Goal: Information Seeking & Learning: Learn about a topic

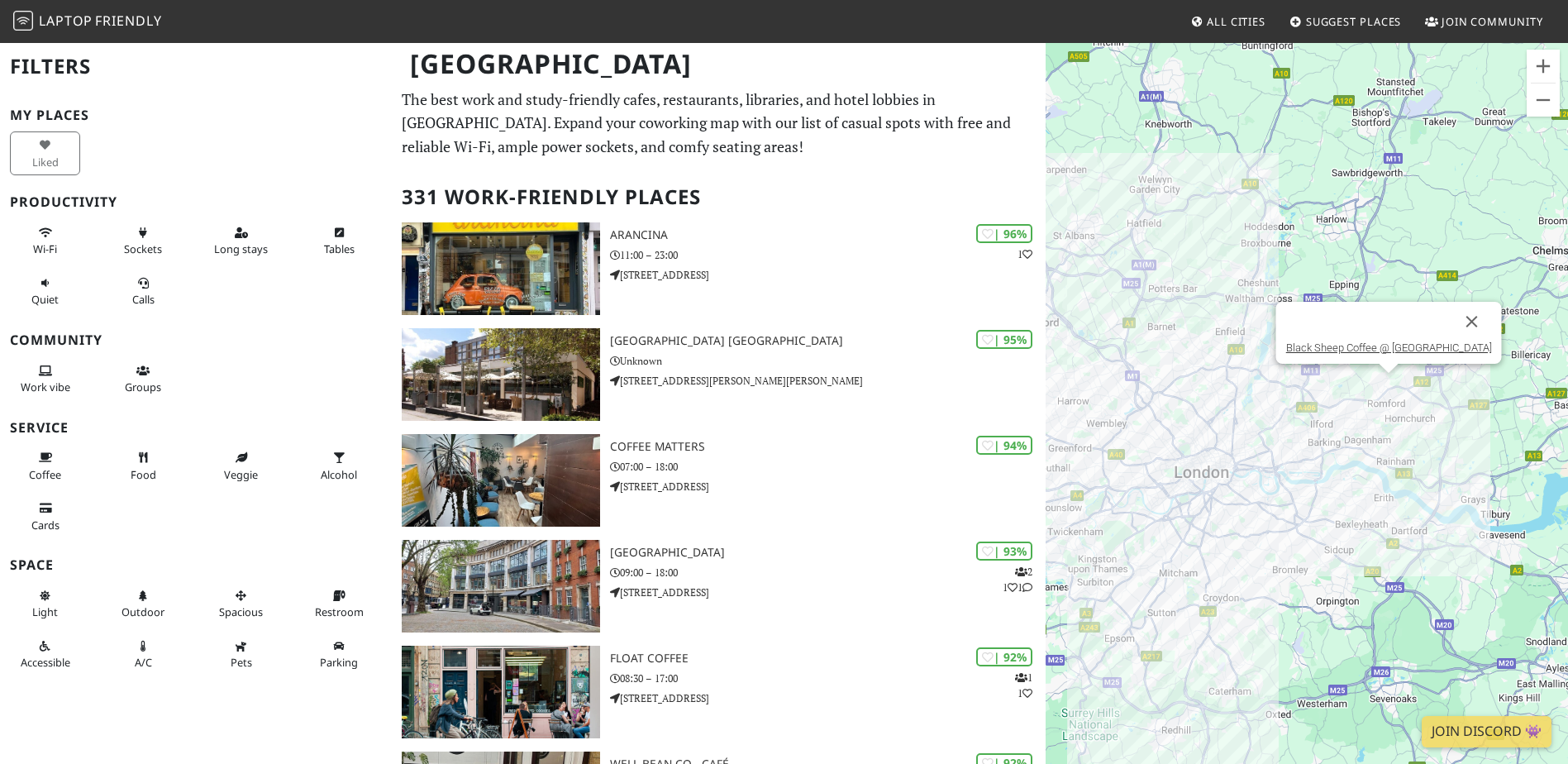
click at [1386, 383] on div "To navigate, press the arrow keys. Black Sheep Coffee @ The Liberty Shopping Ce…" at bounding box center [1307, 423] width 522 height 764
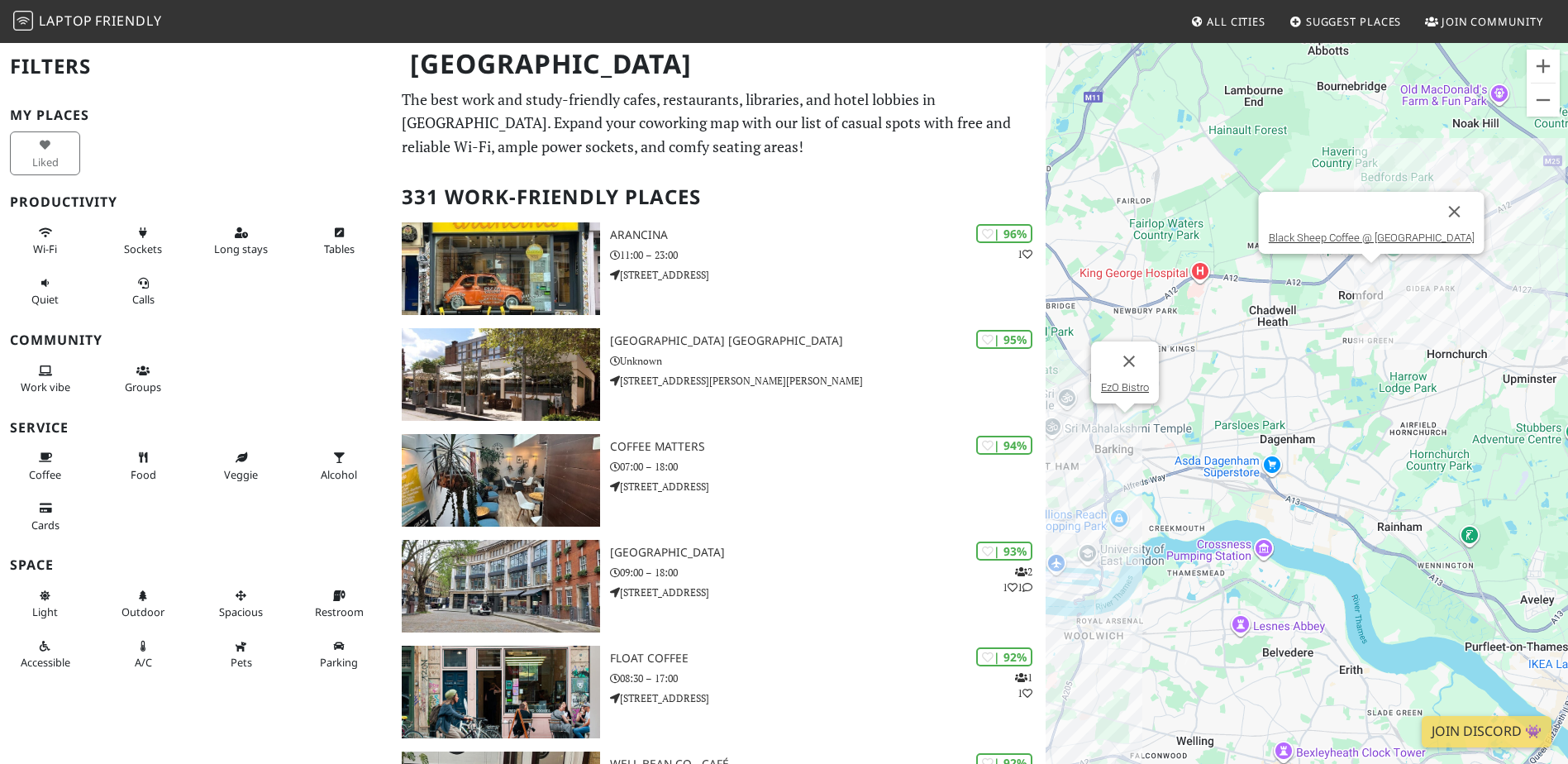
click at [1085, 423] on div "To navigate, press the arrow keys. Black Sheep Coffee @ The Liberty Shopping Ce…" at bounding box center [1307, 423] width 522 height 764
click at [1133, 423] on div "To navigate, press the arrow keys. Black Sheep Coffee @ The Liberty Shopping Ce…" at bounding box center [1307, 423] width 522 height 764
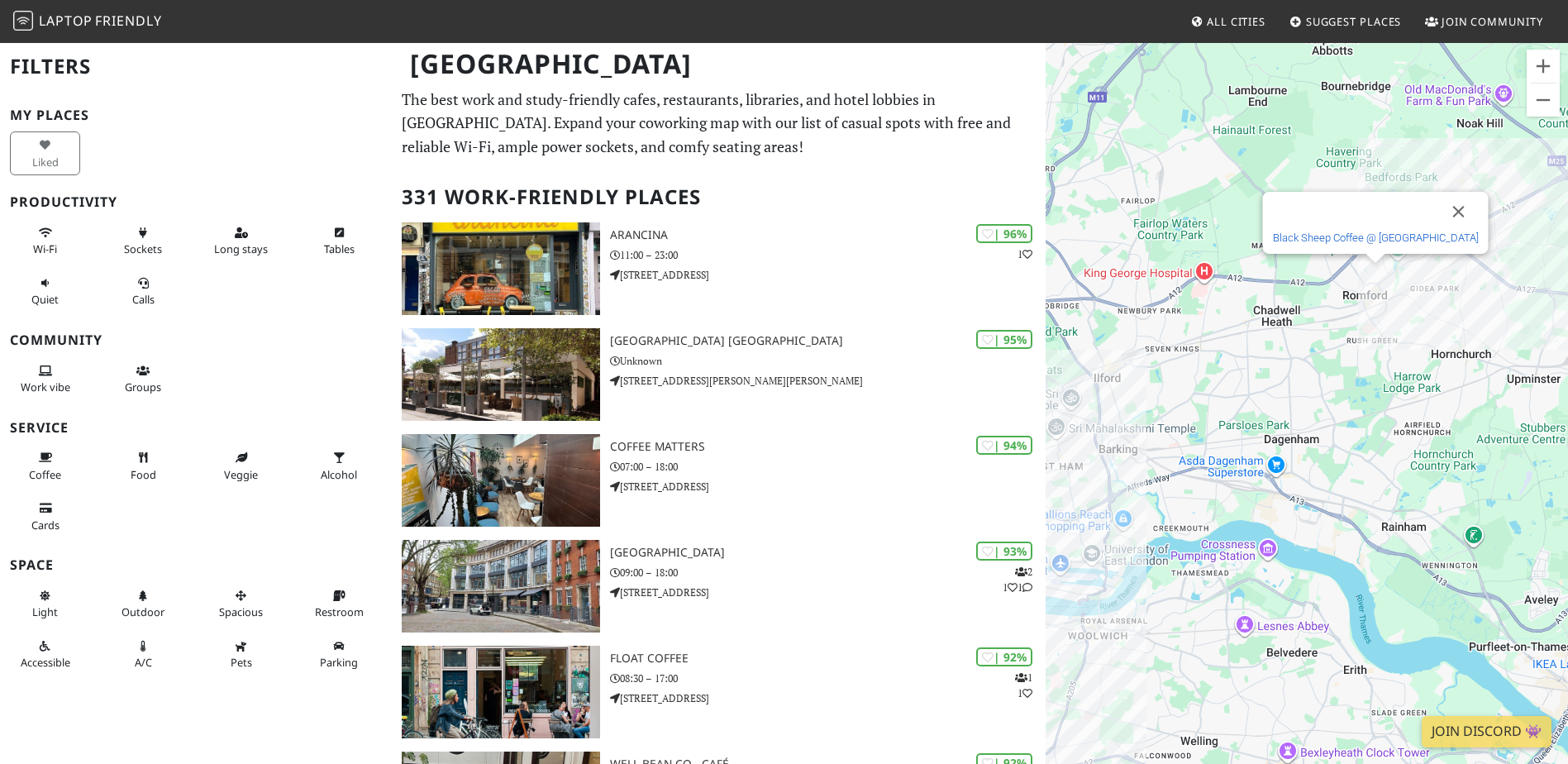
click at [1329, 240] on link "Black Sheep Coffee @ [GEOGRAPHIC_DATA]" at bounding box center [1375, 237] width 206 height 12
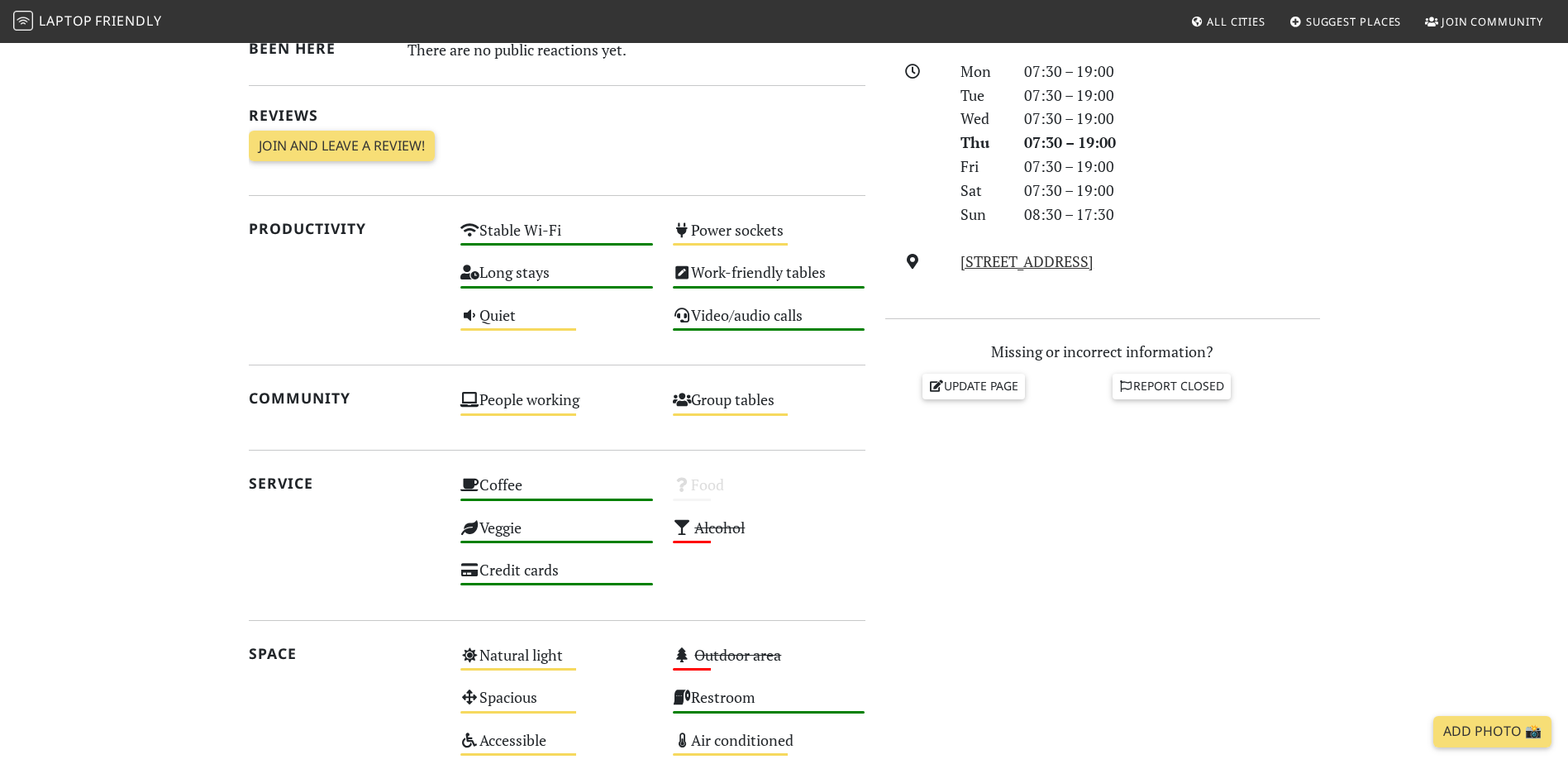
scroll to position [496, 0]
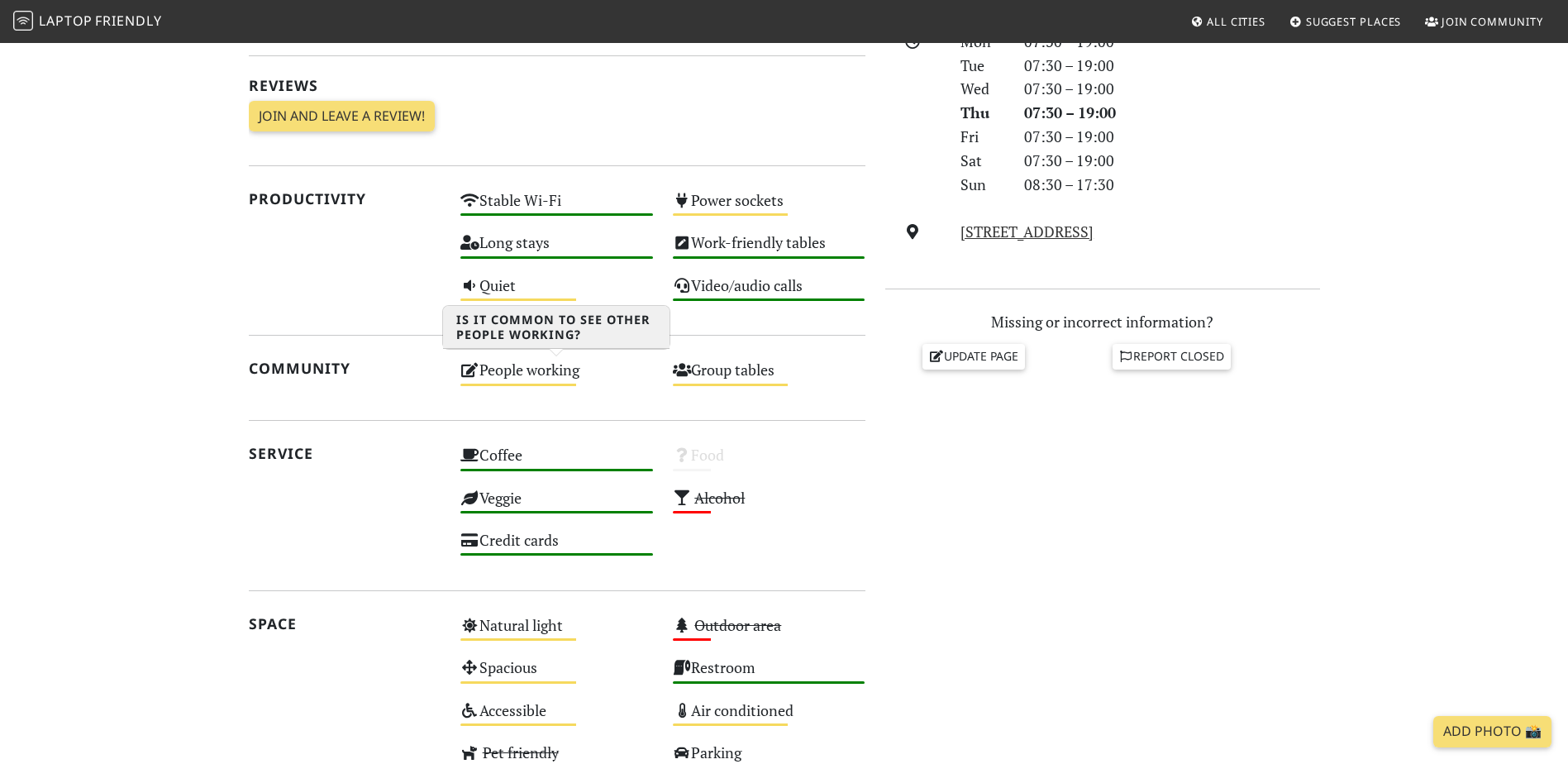
click at [506, 372] on div "People working Medium" at bounding box center [556, 377] width 212 height 42
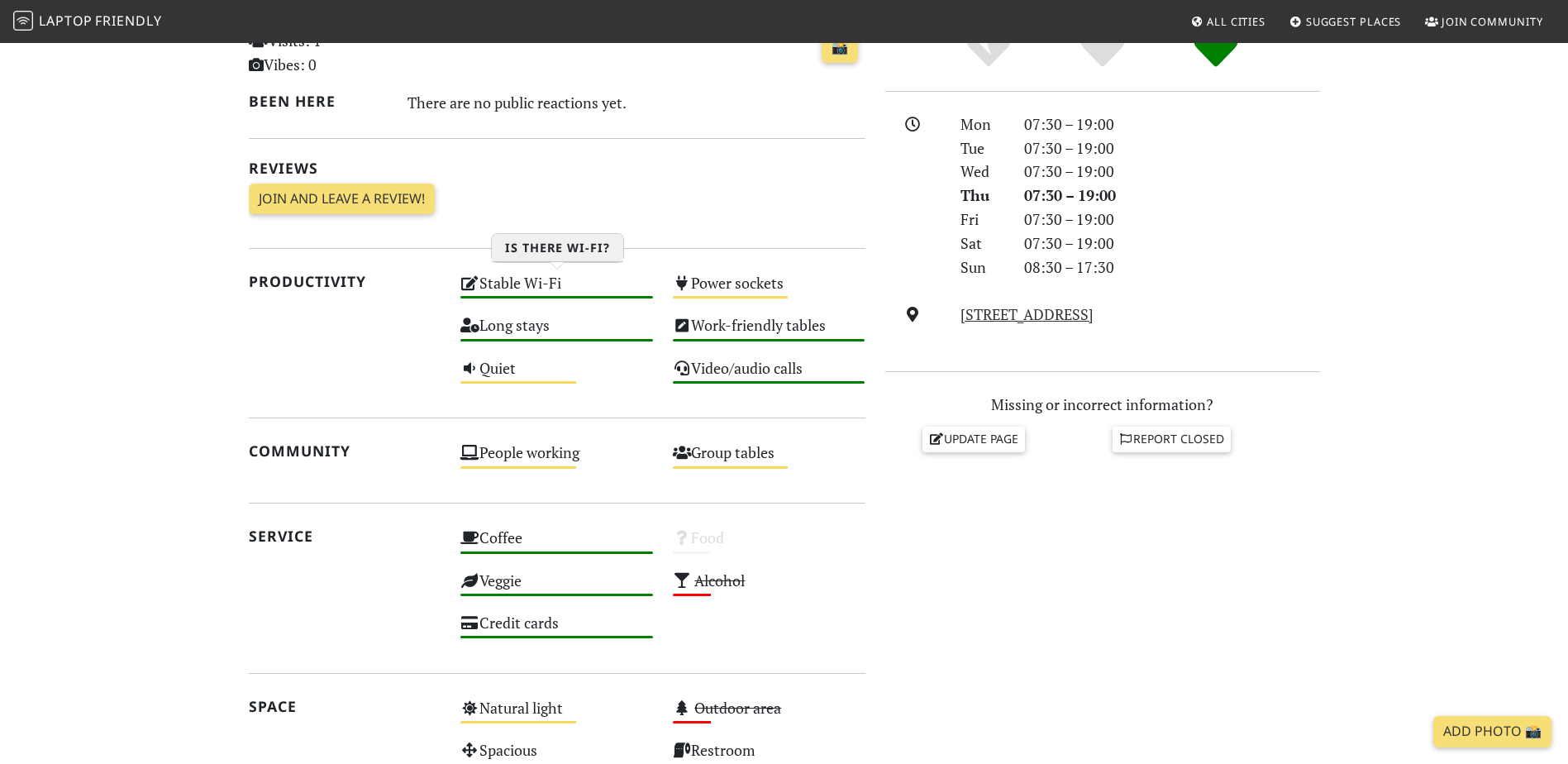
click at [507, 284] on div "Stable Wi-Fi High" at bounding box center [556, 290] width 212 height 42
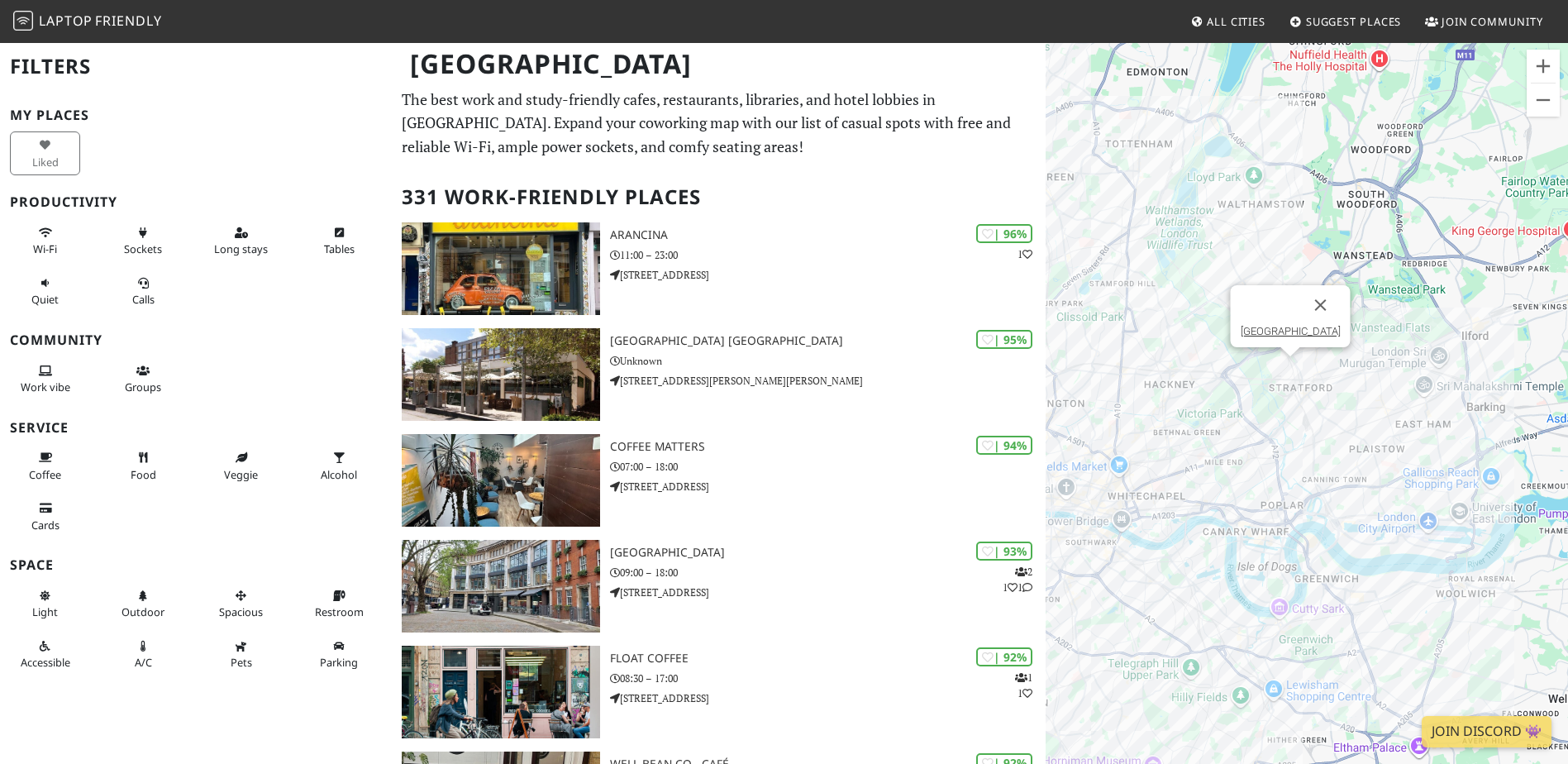
click at [1288, 368] on div "To navigate, press the arrow keys. [GEOGRAPHIC_DATA]" at bounding box center [1307, 423] width 522 height 764
click at [1286, 331] on link "[GEOGRAPHIC_DATA]" at bounding box center [1290, 331] width 100 height 12
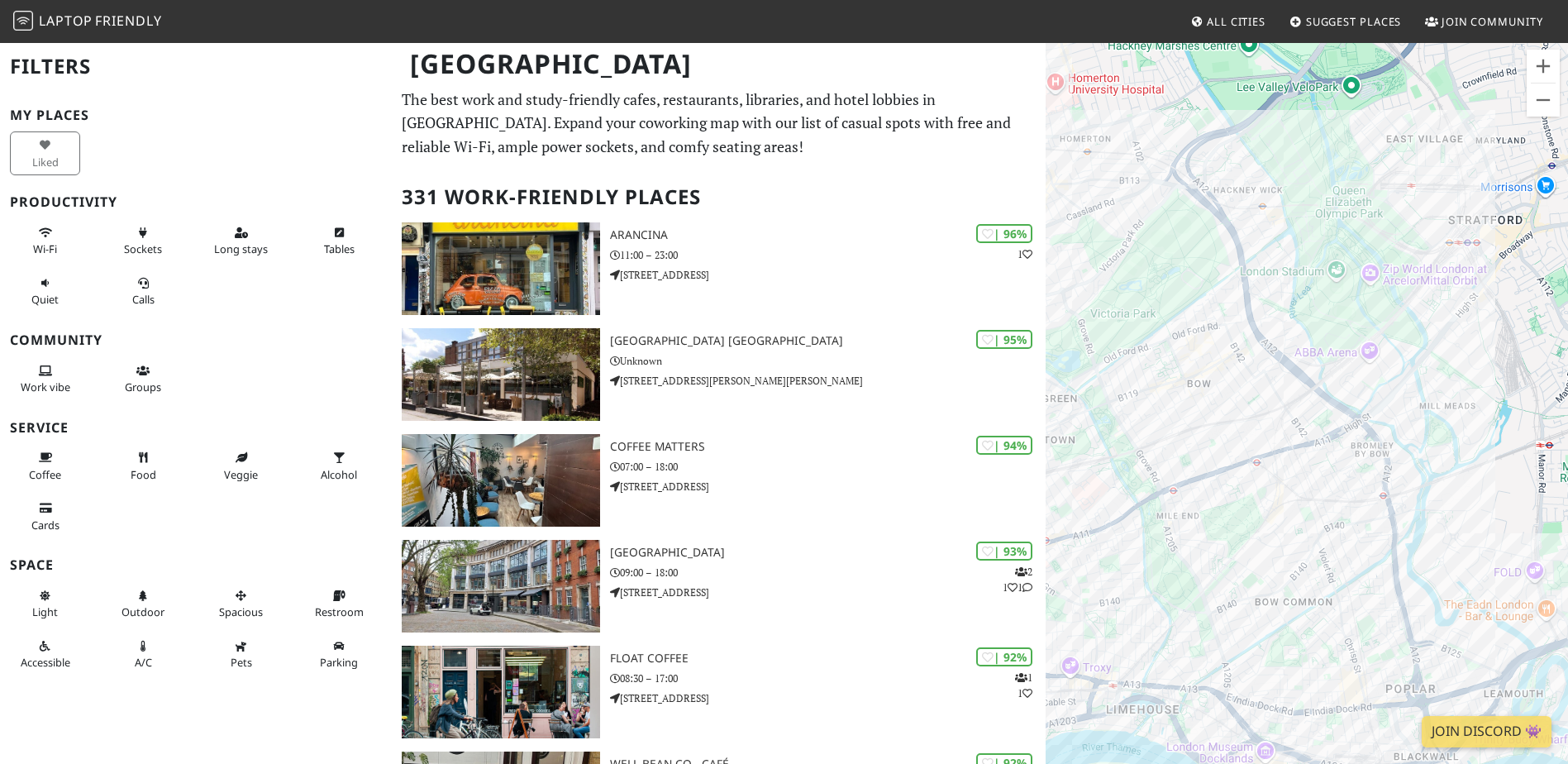
drag, startPoint x: 1190, startPoint y: 324, endPoint x: 1583, endPoint y: 516, distance: 437.4
click at [1567, 516] on html "Laptop Friendly All Cities Suggest Places Join Community London Filters My Plac…" at bounding box center [784, 382] width 1568 height 764
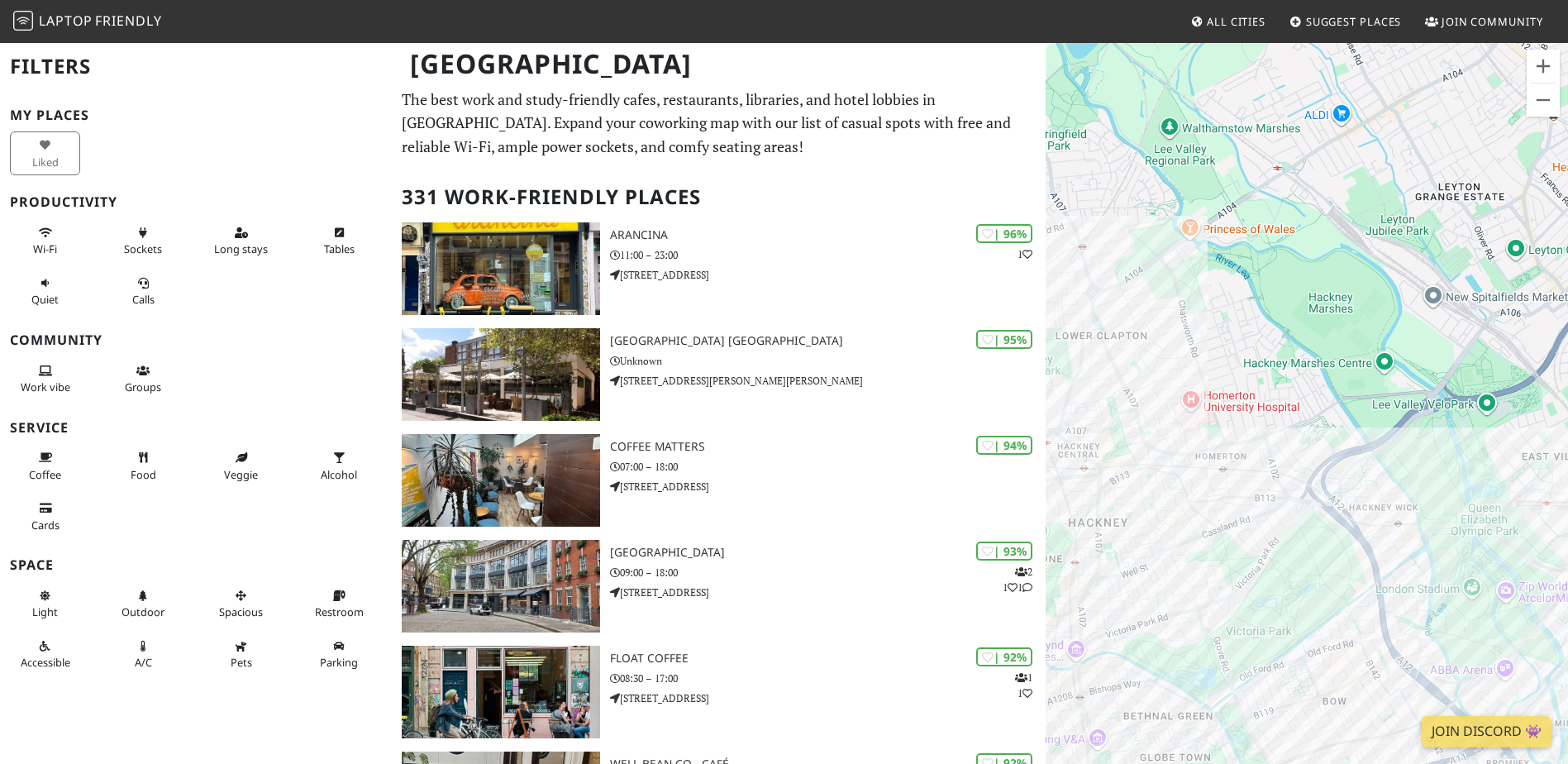
drag, startPoint x: 1349, startPoint y: 271, endPoint x: 1463, endPoint y: 531, distance: 283.9
click at [1463, 531] on div "To navigate, press the arrow keys." at bounding box center [1307, 423] width 522 height 764
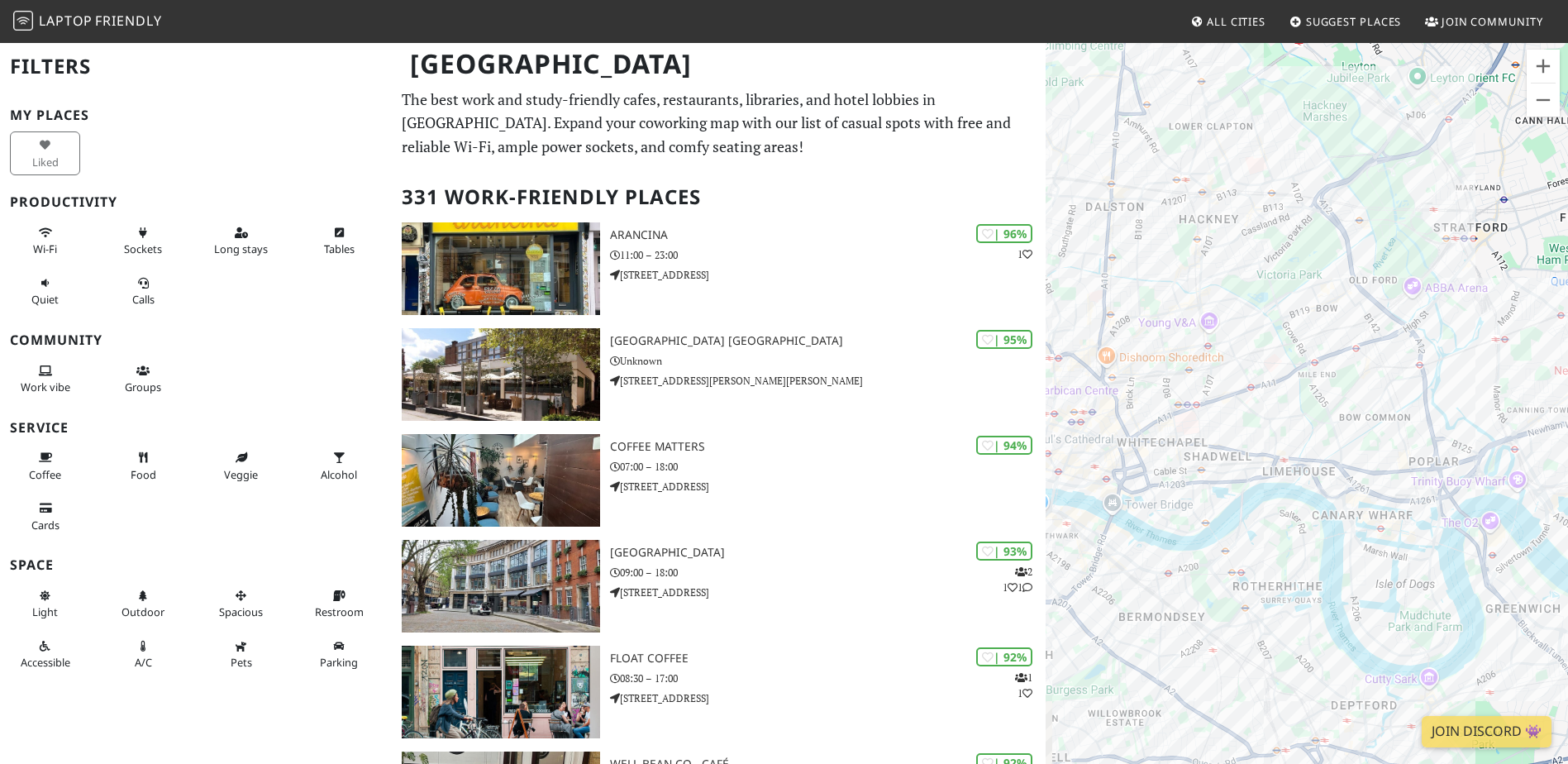
drag, startPoint x: 1303, startPoint y: 359, endPoint x: 1304, endPoint y: 99, distance: 260.0
click at [1304, 99] on div "To navigate, press the arrow keys." at bounding box center [1307, 423] width 522 height 764
